Goal: Transaction & Acquisition: Purchase product/service

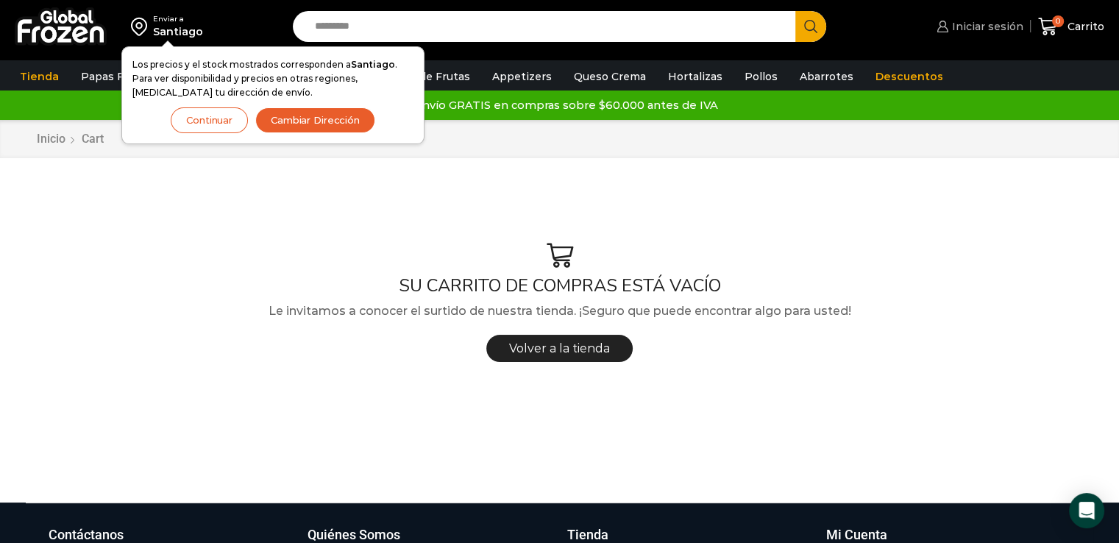
click at [987, 24] on span "Iniciar sesión" at bounding box center [986, 26] width 75 height 15
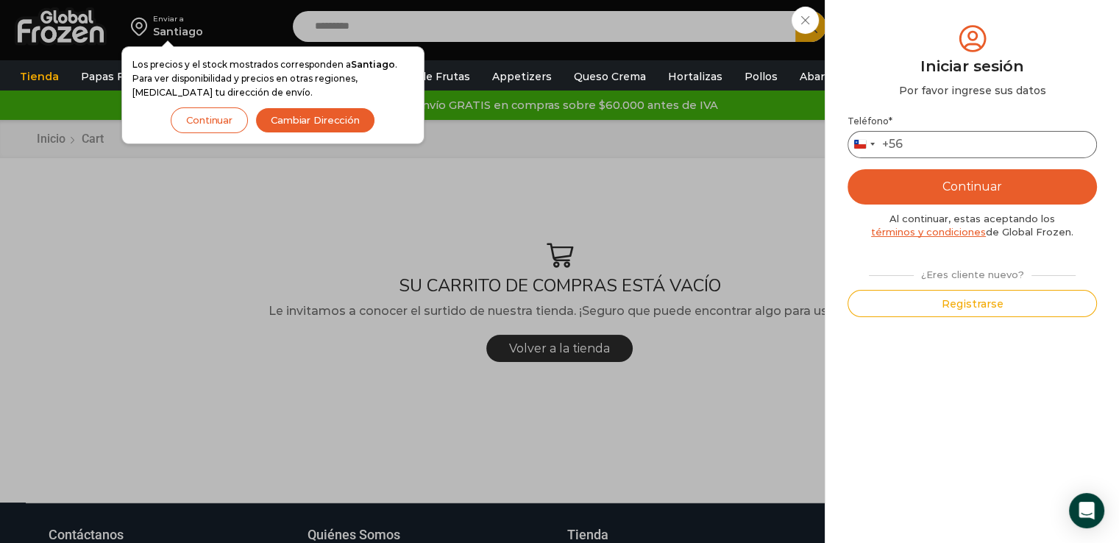
click at [1004, 140] on input "Teléfono *" at bounding box center [973, 144] width 250 height 27
type input "*********"
click at [992, 198] on button "Continuar" at bounding box center [973, 186] width 250 height 35
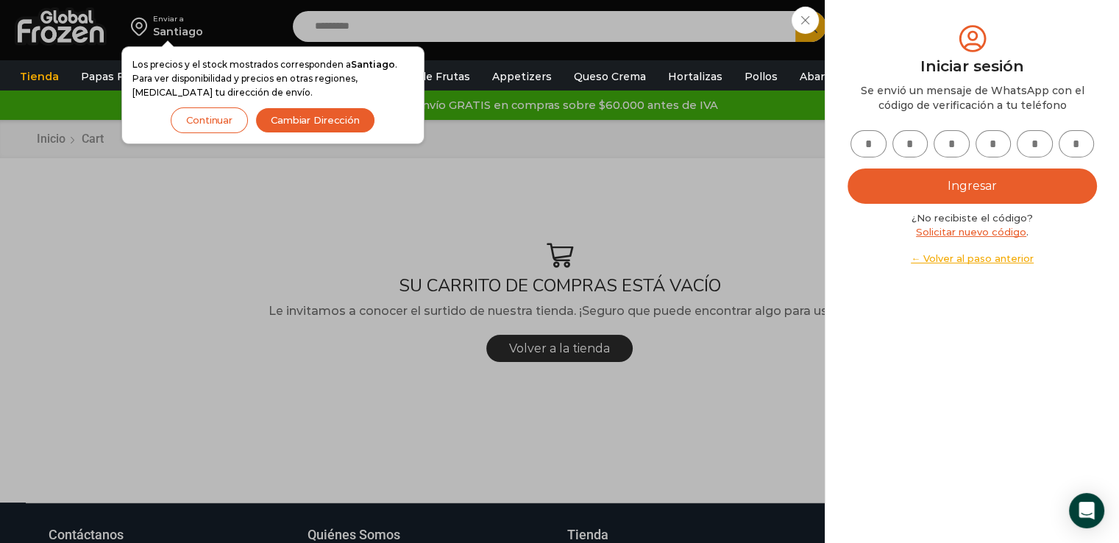
click at [866, 139] on input "text" at bounding box center [869, 143] width 36 height 27
type input "*"
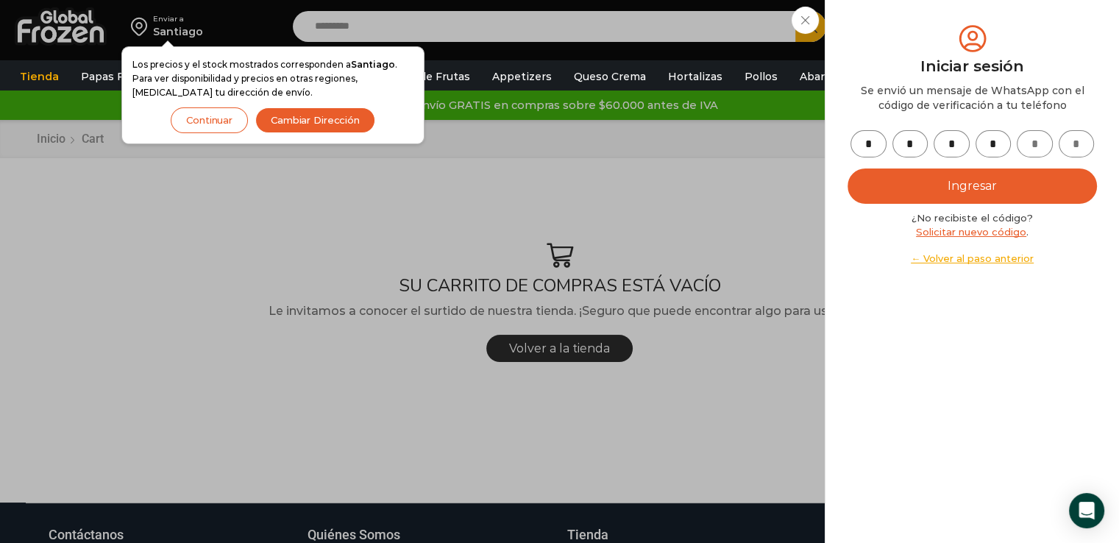
type input "*"
click at [919, 194] on button "Ingresar" at bounding box center [973, 186] width 250 height 35
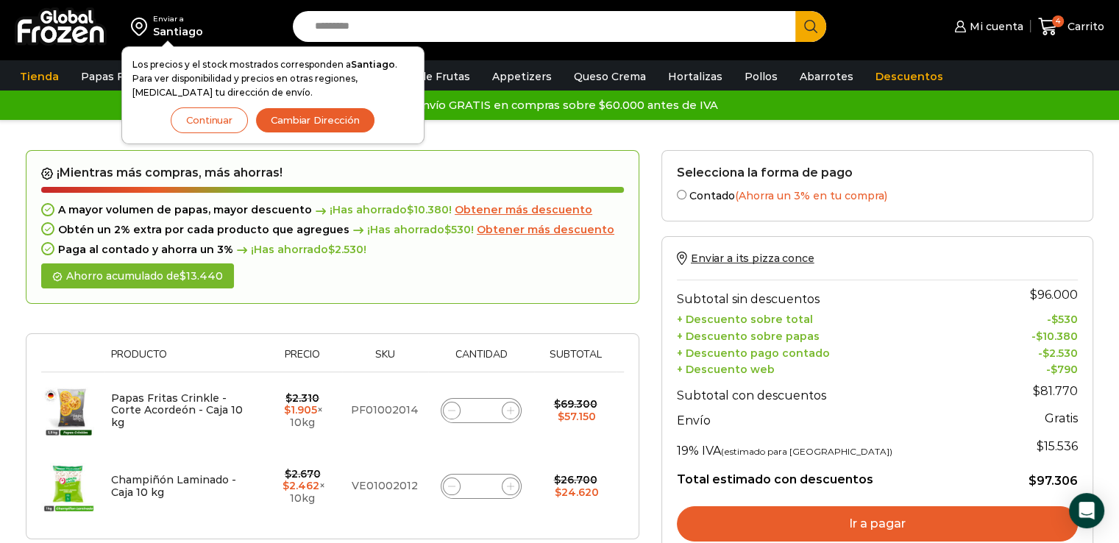
click at [160, 26] on div "Santiago" at bounding box center [178, 31] width 50 height 15
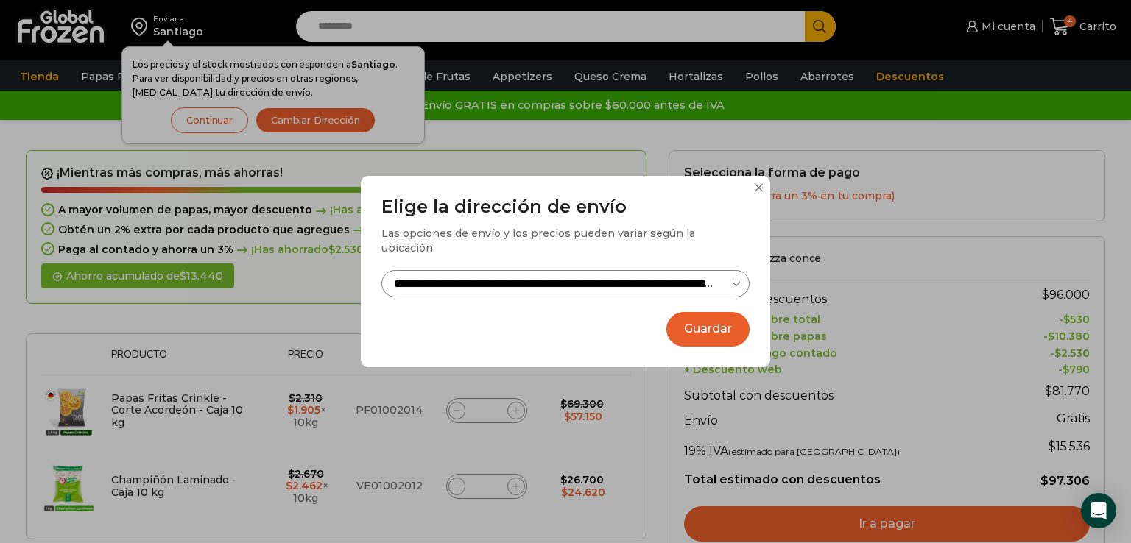
click at [691, 316] on button "Guardar" at bounding box center [707, 329] width 83 height 35
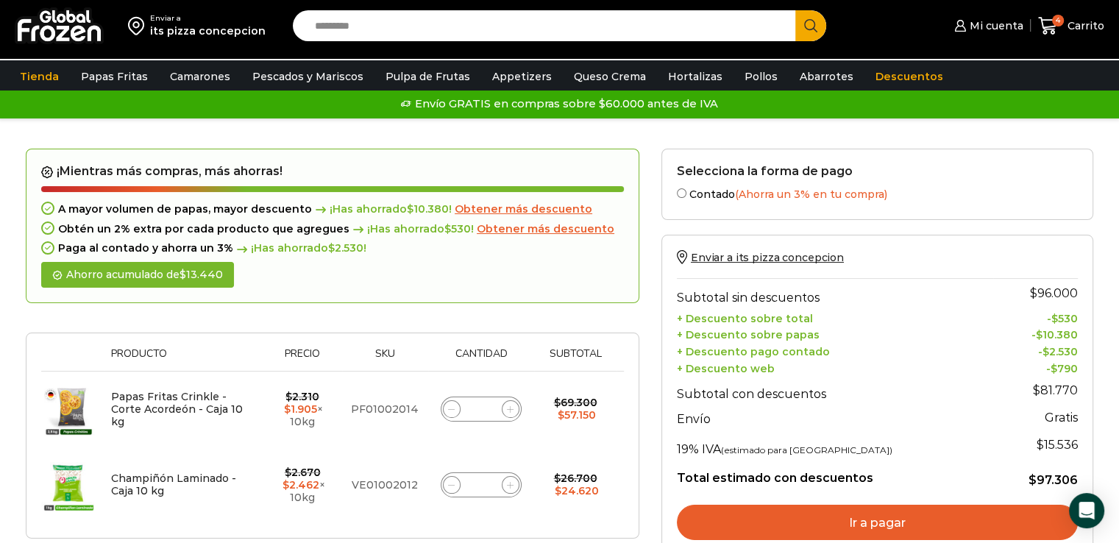
click at [786, 529] on link "Ir a pagar" at bounding box center [877, 522] width 401 height 35
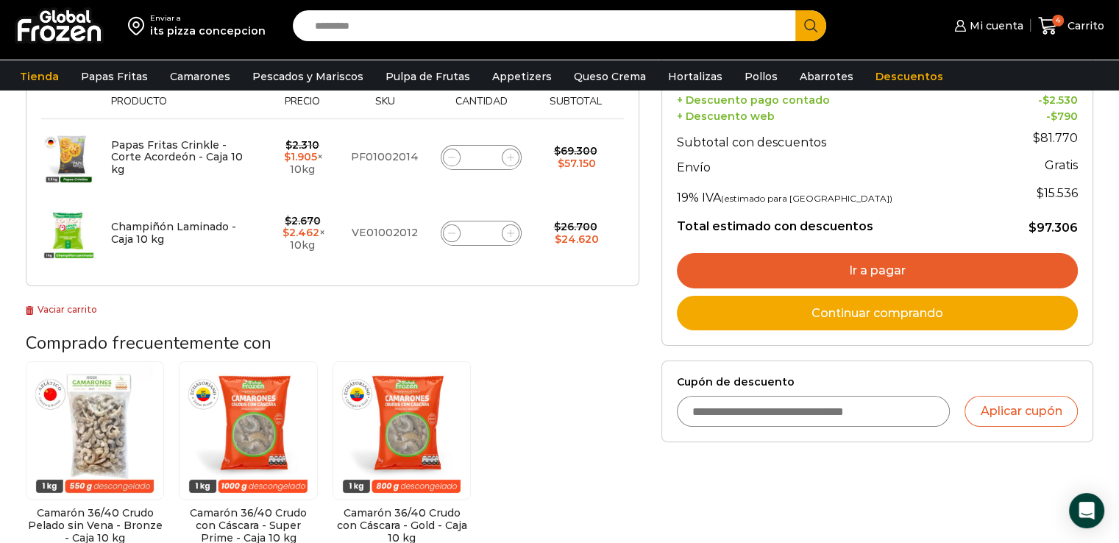
scroll to position [275, 0]
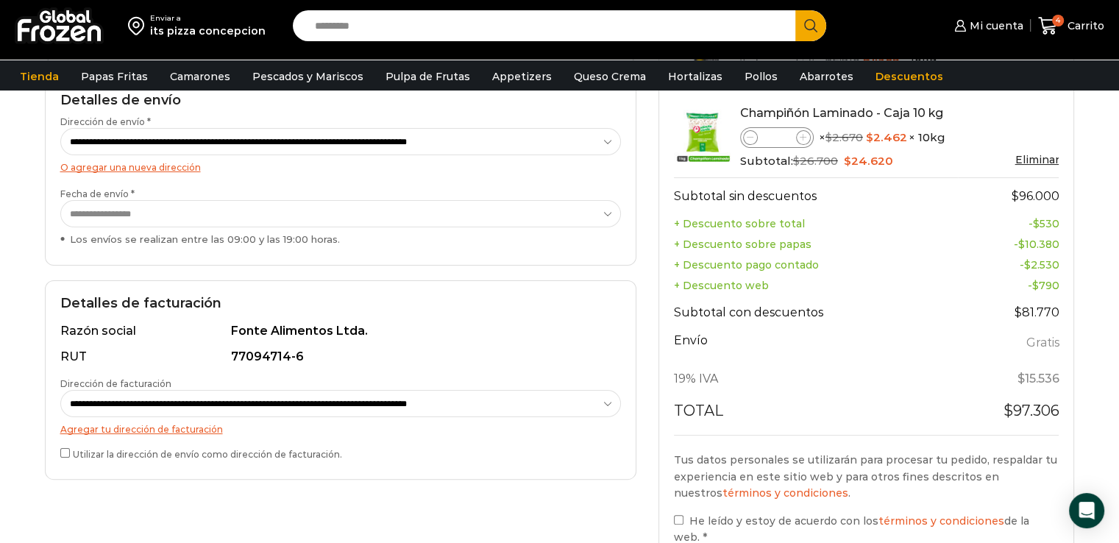
scroll to position [230, 0]
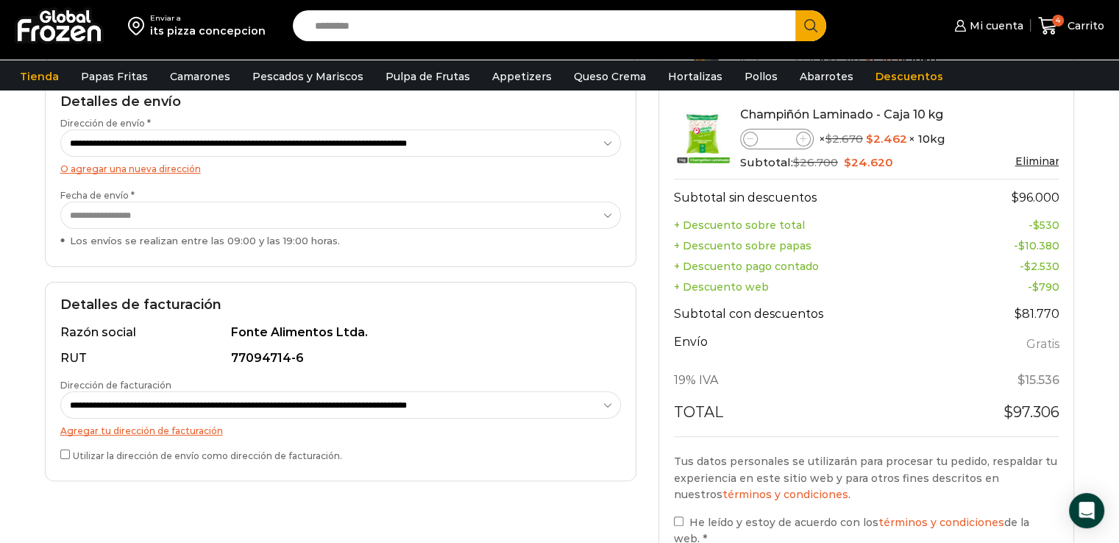
click at [236, 397] on select "**********" at bounding box center [341, 405] width 562 height 27
select select "*"
click at [60, 392] on select "**********" at bounding box center [341, 405] width 562 height 27
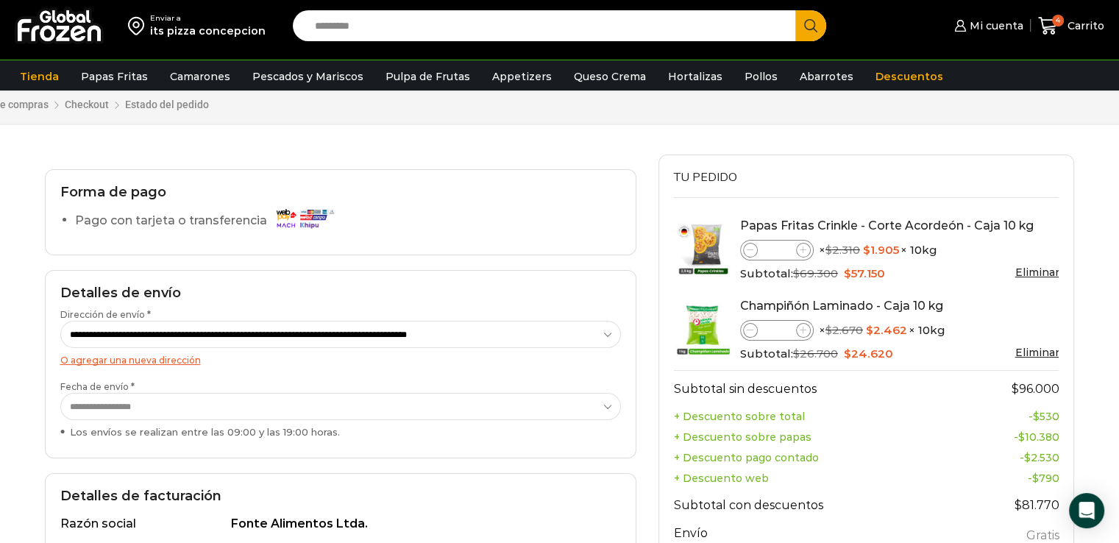
scroll to position [512, 0]
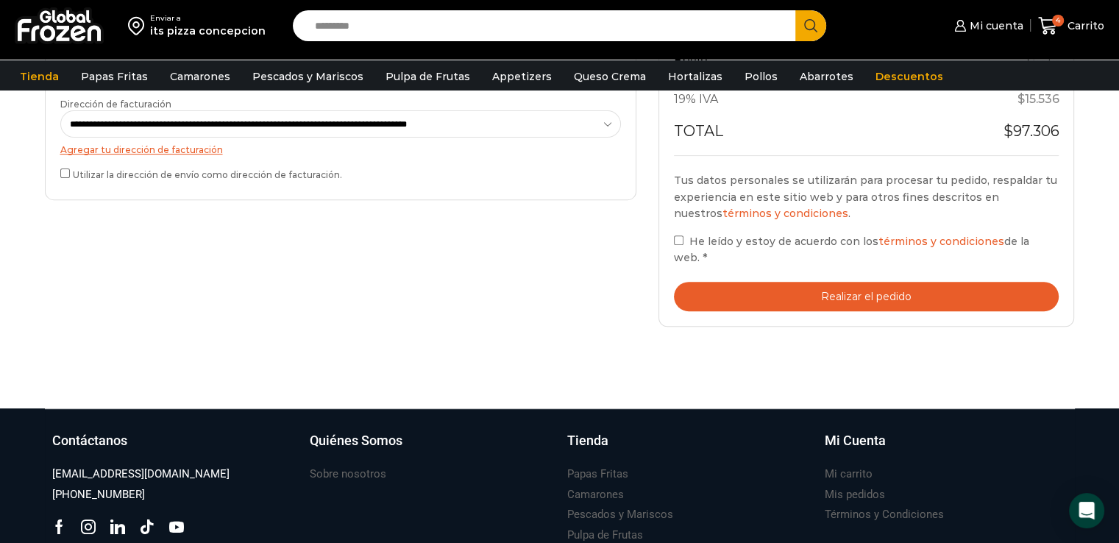
click at [949, 286] on button "Realizar el pedido" at bounding box center [867, 297] width 386 height 30
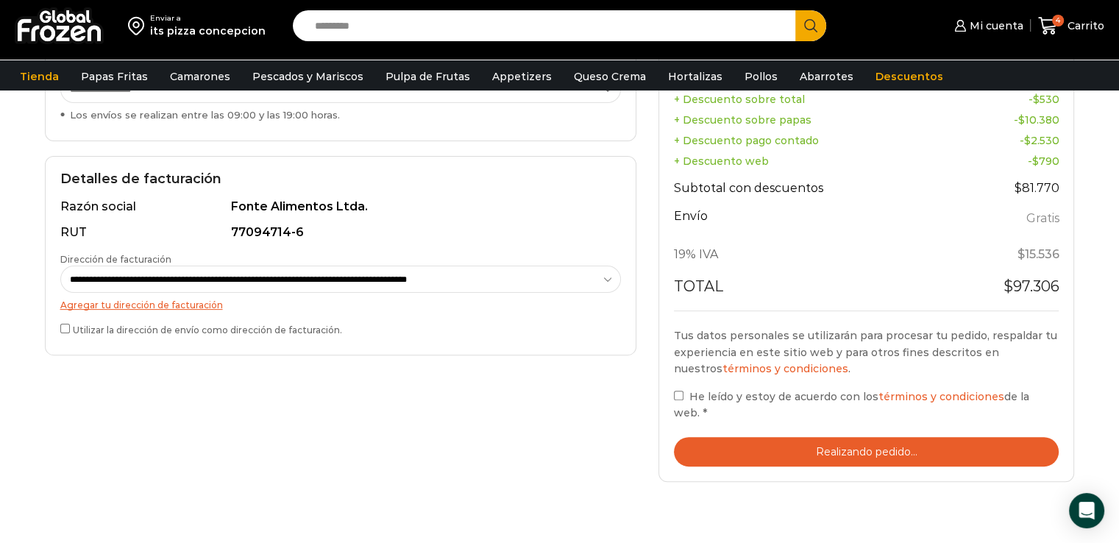
scroll to position [318, 0]
